Goal: Find specific fact: Find specific fact

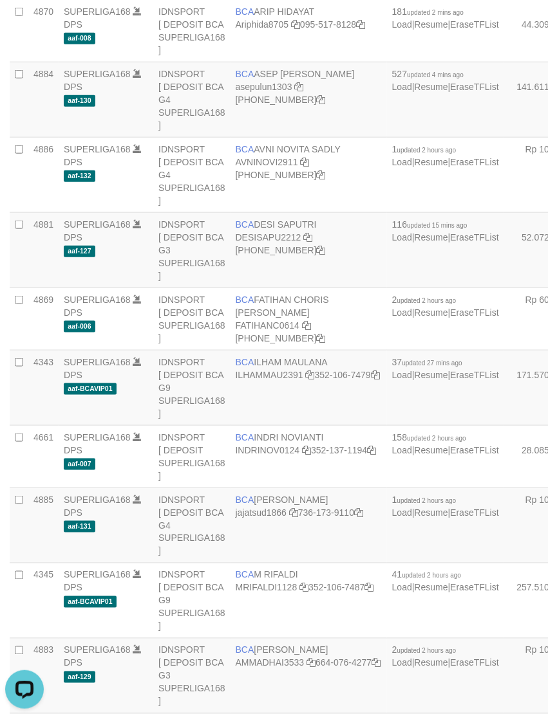
scroll to position [1390, 0]
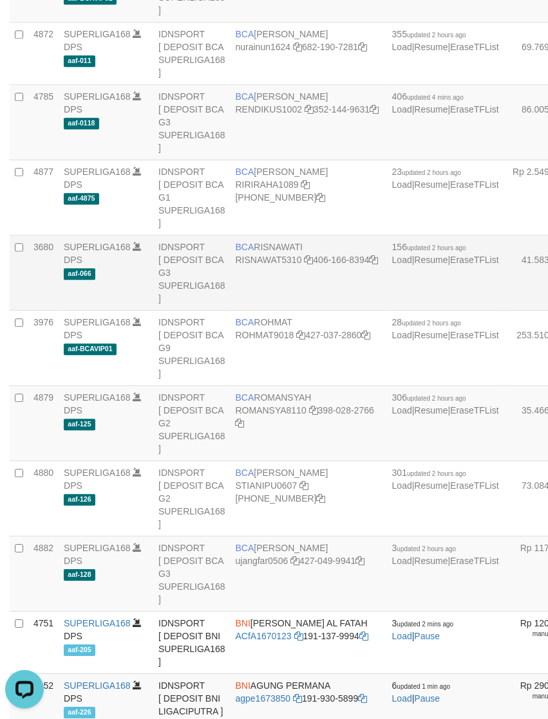
click at [280, 311] on td "BCA RISNAWATI RISNAWAT5310 406-166-8394" at bounding box center [308, 272] width 156 height 75
copy td "BCA RISNAWATI"
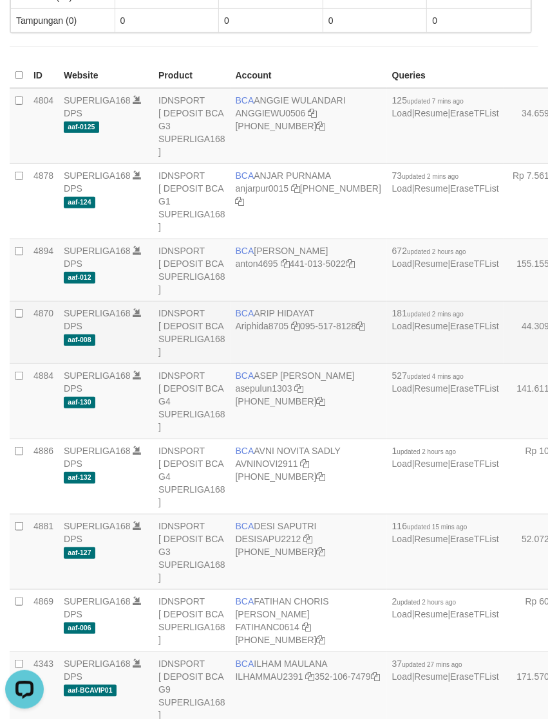
click at [275, 357] on td "BCA ARIP HIDAYAT Ariphida8705 095-517-8128" at bounding box center [308, 333] width 156 height 62
copy td "BCA ARIP HIDAYAT"
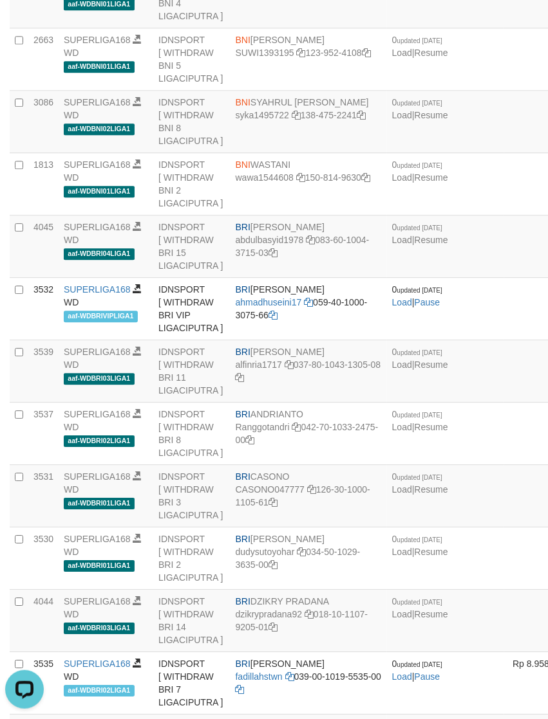
scroll to position [33, 0]
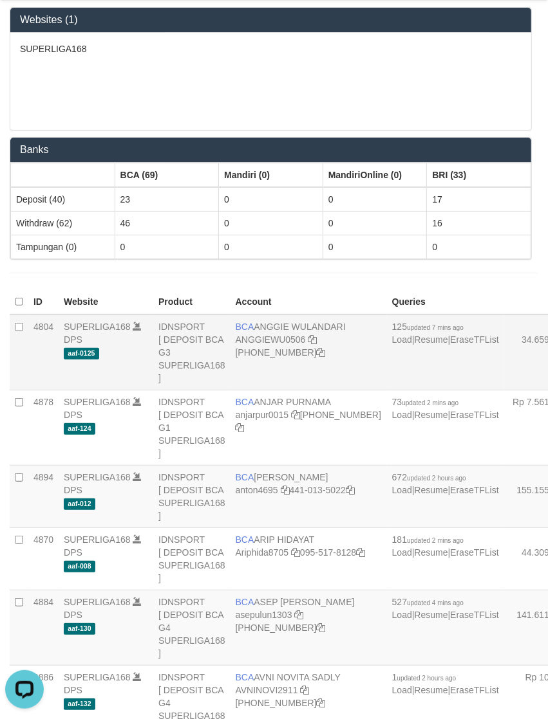
click at [242, 367] on td "BCA ANGGIE WULANDARI ANGGIEWU0506 [PHONE_NUMBER]" at bounding box center [308, 353] width 156 height 76
copy td "BCA ANGGIE WULANDARI"
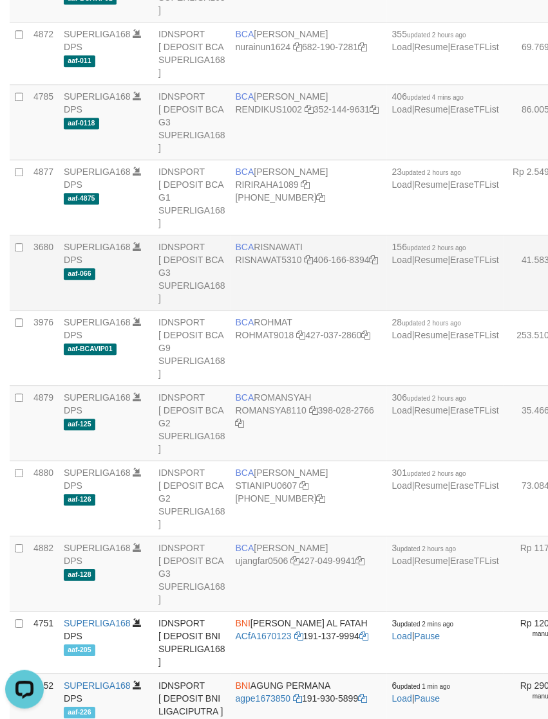
click at [249, 252] on span "BCA" at bounding box center [244, 247] width 19 height 10
copy td "BCA RISNAWATI"
